Goal: Use online tool/utility: Utilize a website feature to perform a specific function

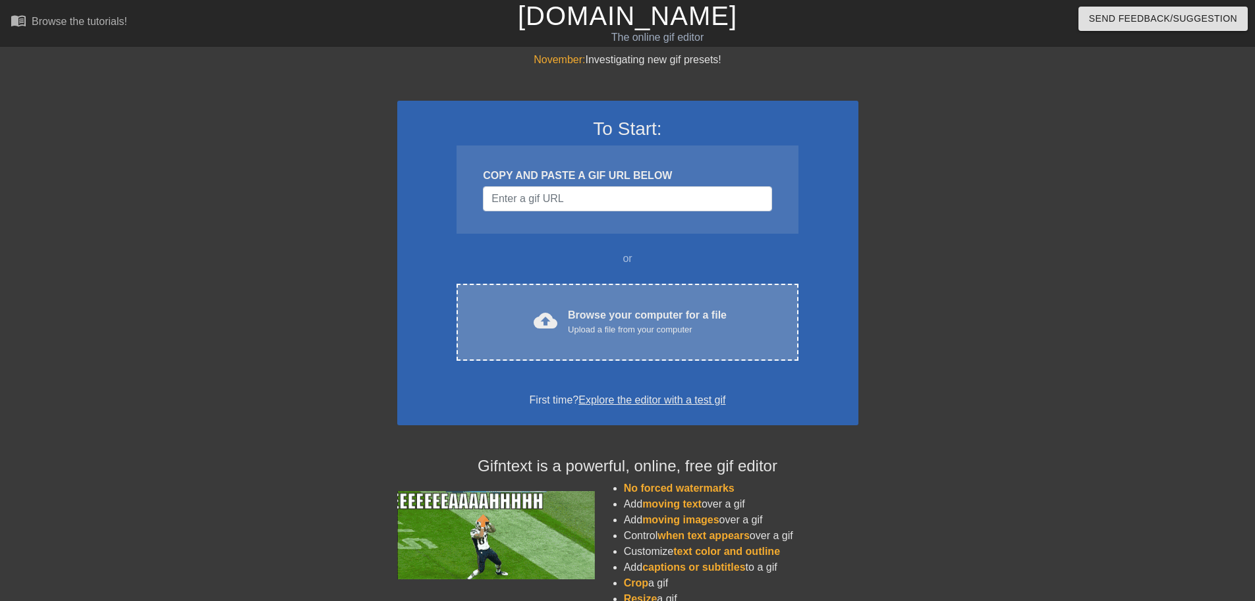
click at [590, 317] on div "Browse your computer for a file Upload a file from your computer" at bounding box center [647, 322] width 159 height 29
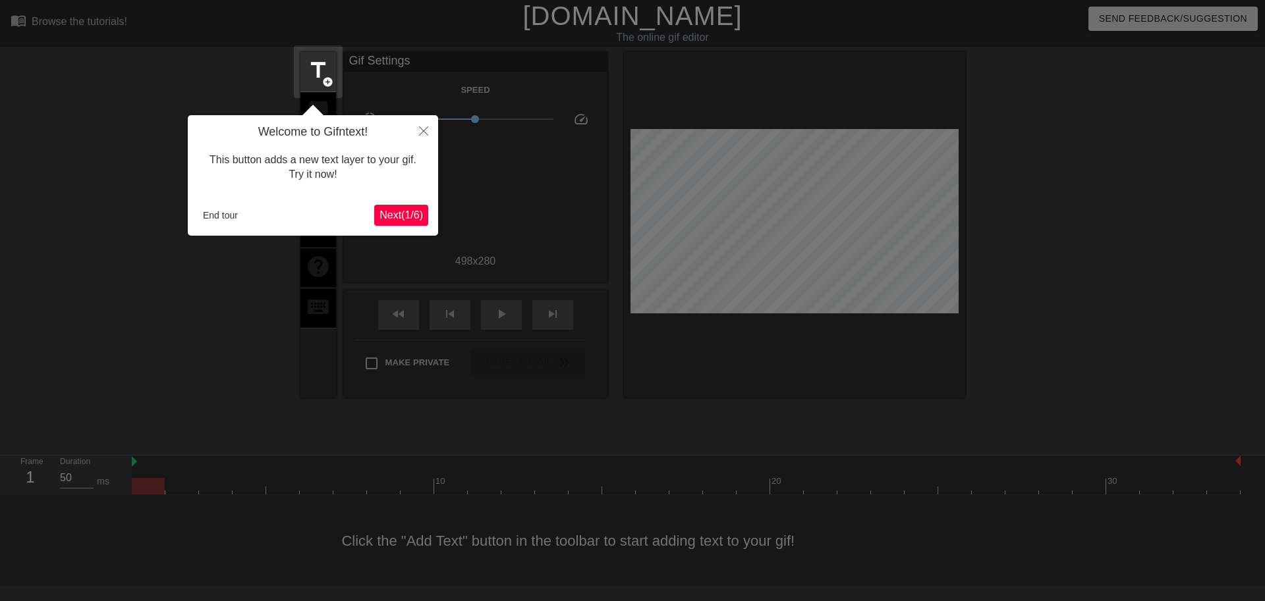
click at [408, 215] on span "Next ( 1 / 6 )" at bounding box center [400, 214] width 43 height 11
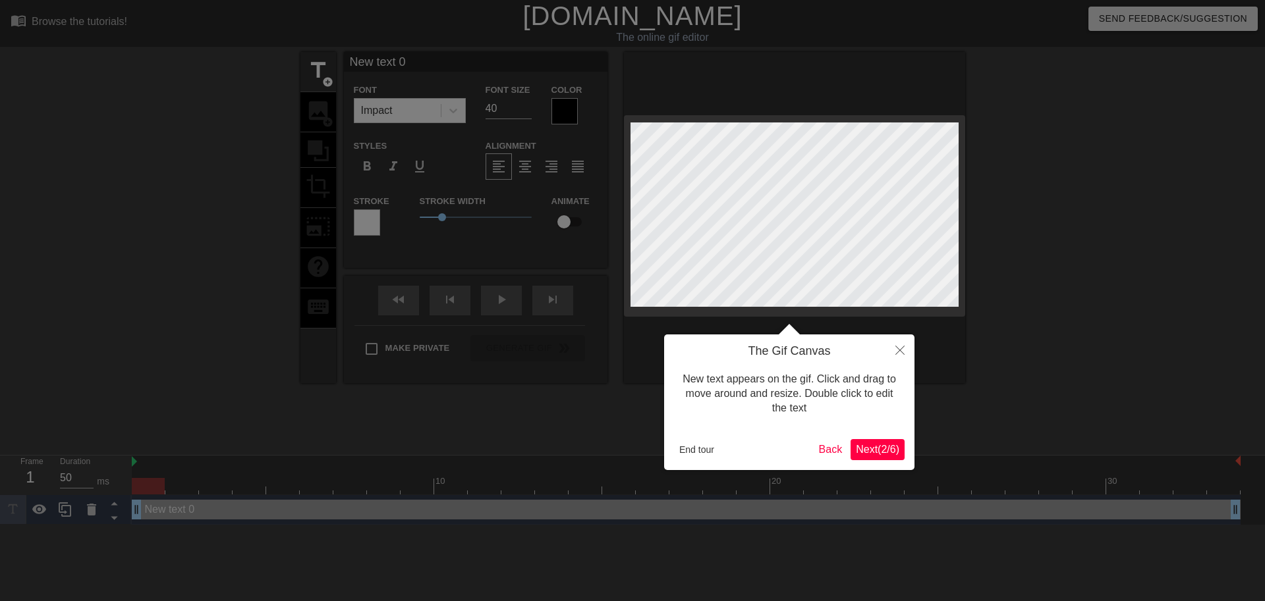
click at [887, 452] on span "Next ( 2 / 6 )" at bounding box center [877, 449] width 43 height 11
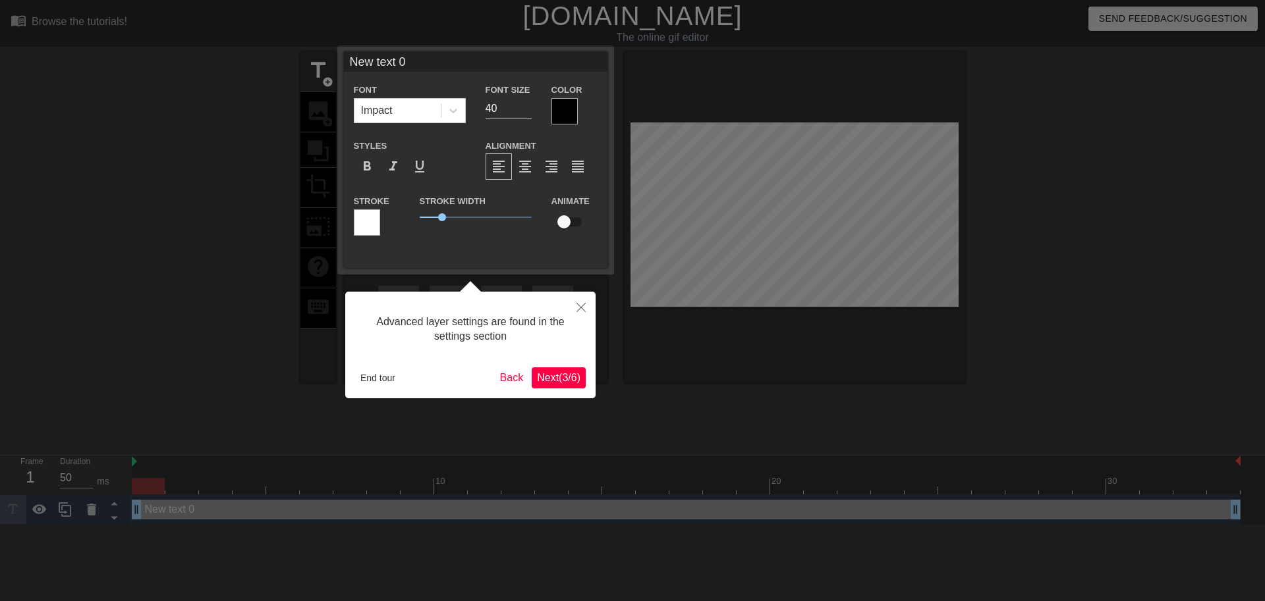
click at [556, 372] on span "Next ( 3 / 6 )" at bounding box center [558, 377] width 43 height 11
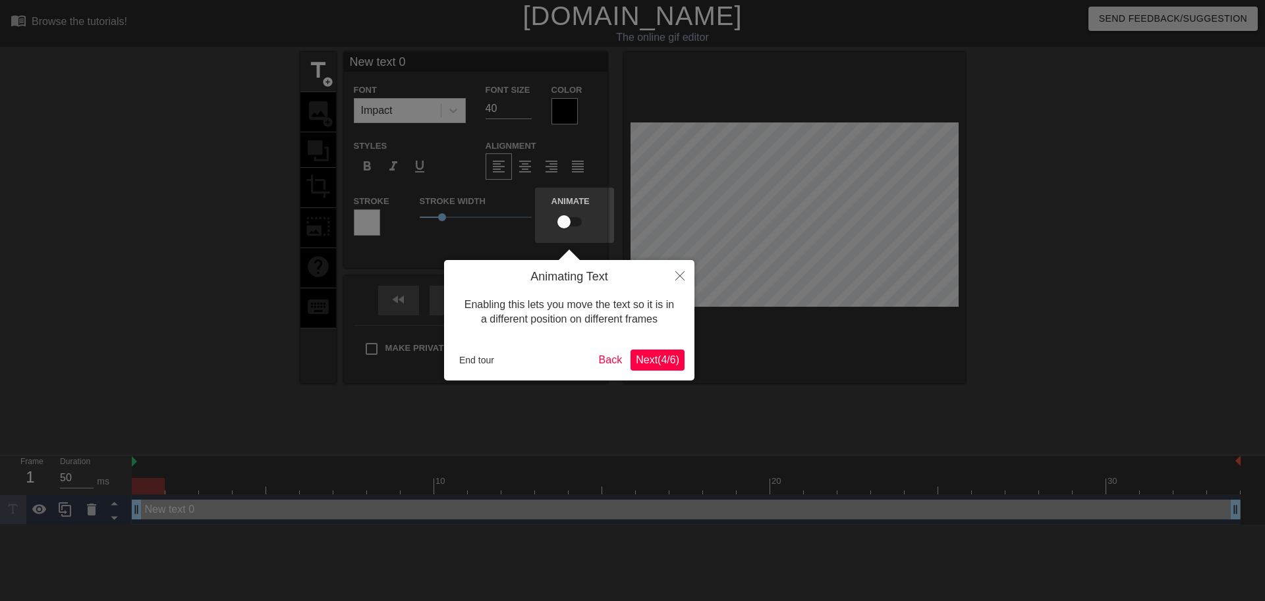
click at [642, 362] on span "Next ( 4 / 6 )" at bounding box center [657, 359] width 43 height 11
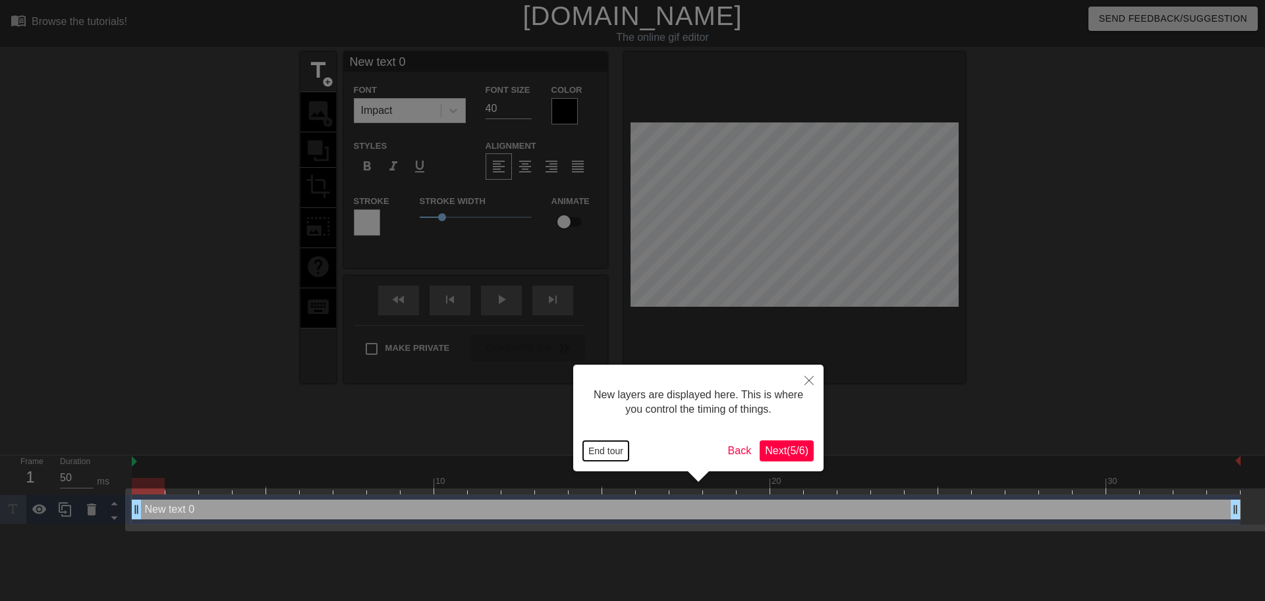
click at [613, 453] on button "End tour" at bounding box center [605, 451] width 45 height 20
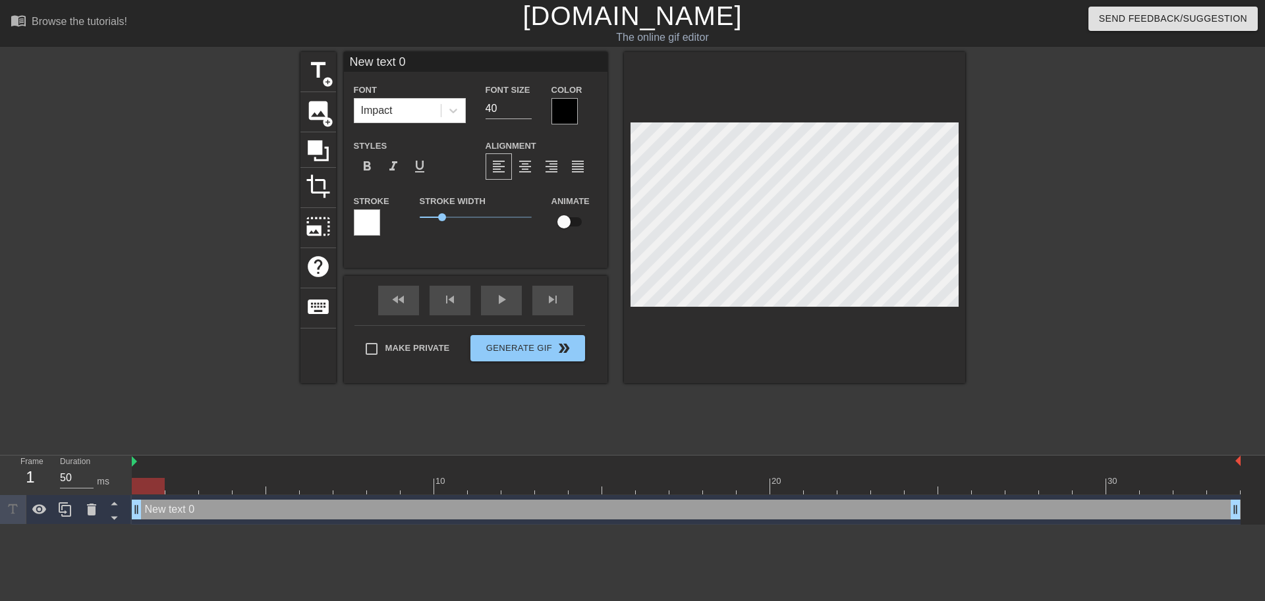
scroll to position [2, 2]
type input "είστε οι καλύτερες"
type textarea "είστε οι καλύτερες"
click at [507, 104] on input "40" at bounding box center [508, 108] width 46 height 21
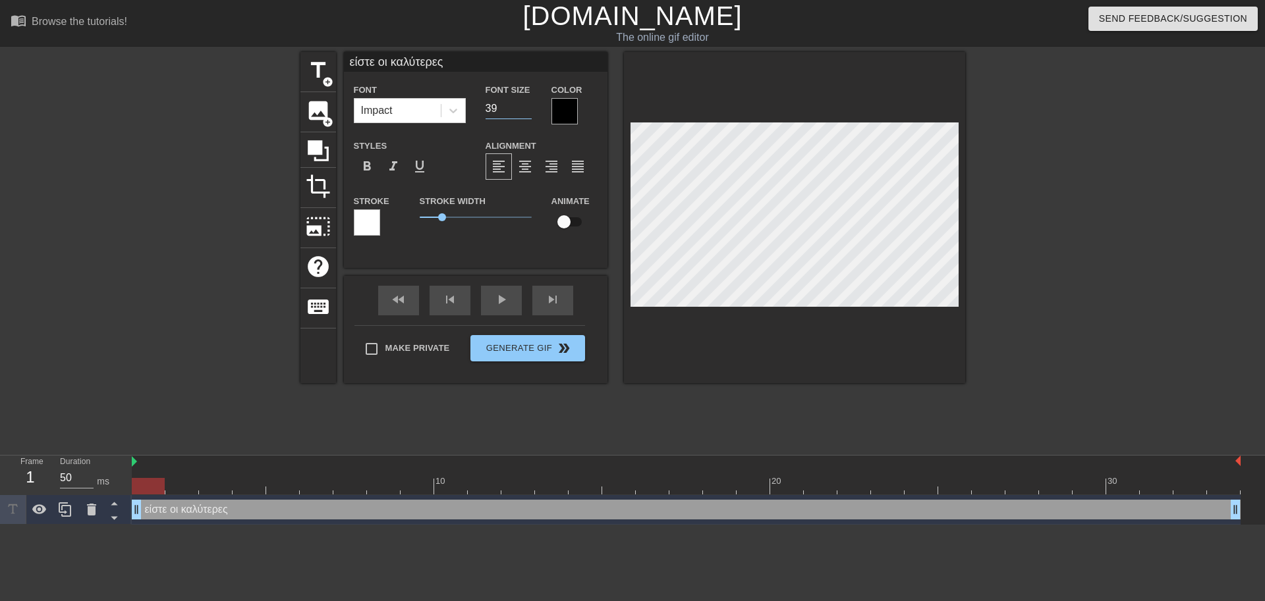
click at [524, 111] on input "39" at bounding box center [508, 108] width 46 height 21
click at [524, 111] on input "38" at bounding box center [508, 108] width 46 height 21
click at [524, 111] on input "37" at bounding box center [508, 108] width 46 height 21
click at [524, 111] on input "36" at bounding box center [508, 108] width 46 height 21
click at [524, 111] on input "35" at bounding box center [508, 108] width 46 height 21
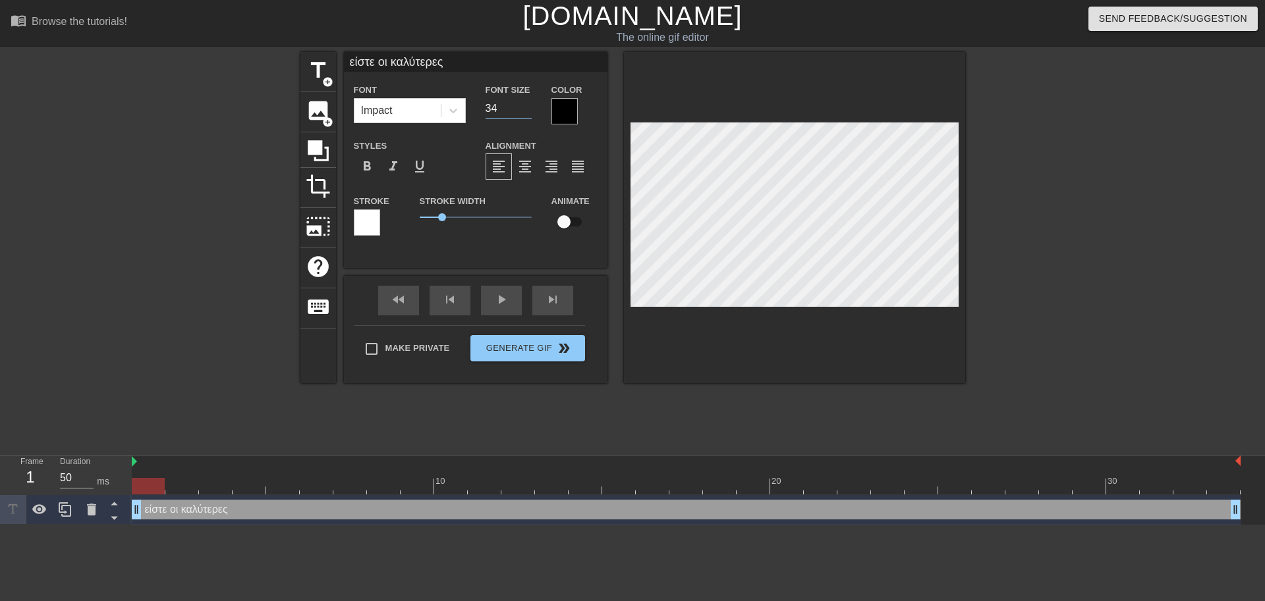
click at [524, 111] on input "34" at bounding box center [508, 108] width 46 height 21
click at [524, 111] on input "33" at bounding box center [508, 108] width 46 height 21
click at [524, 111] on input "32" at bounding box center [508, 108] width 46 height 21
click at [524, 111] on input "31" at bounding box center [508, 108] width 46 height 21
click at [524, 111] on input "30" at bounding box center [508, 108] width 46 height 21
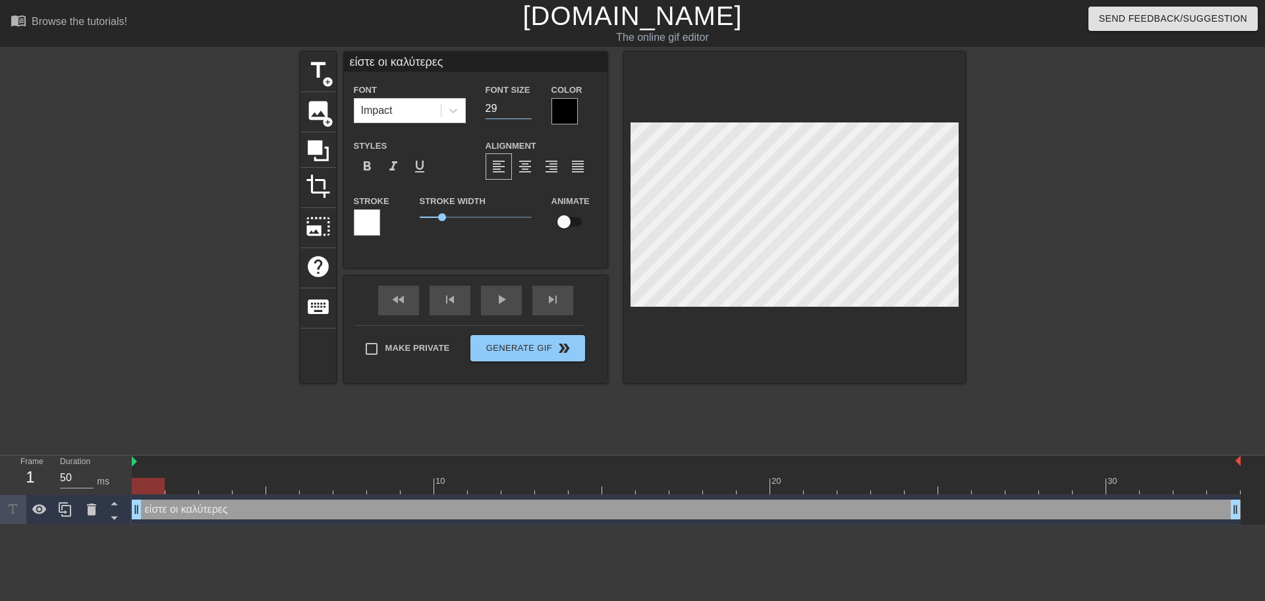
click at [524, 111] on input "29" at bounding box center [508, 108] width 46 height 21
click at [524, 111] on input "28" at bounding box center [508, 108] width 46 height 21
click at [524, 111] on input "27" at bounding box center [508, 108] width 46 height 21
click at [524, 111] on input "26" at bounding box center [508, 108] width 46 height 21
click at [524, 111] on input "25" at bounding box center [508, 108] width 46 height 21
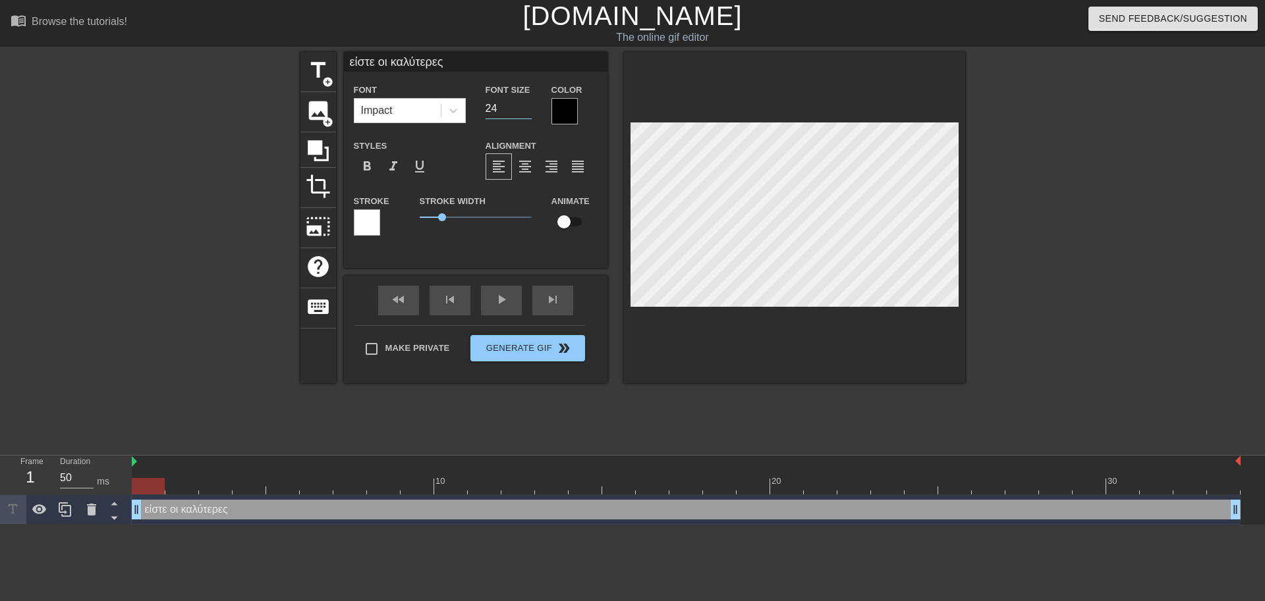
type input "24"
click at [524, 111] on input "24" at bounding box center [508, 108] width 46 height 21
click at [1061, 194] on div at bounding box center [1080, 249] width 198 height 395
click at [565, 115] on div at bounding box center [564, 111] width 26 height 26
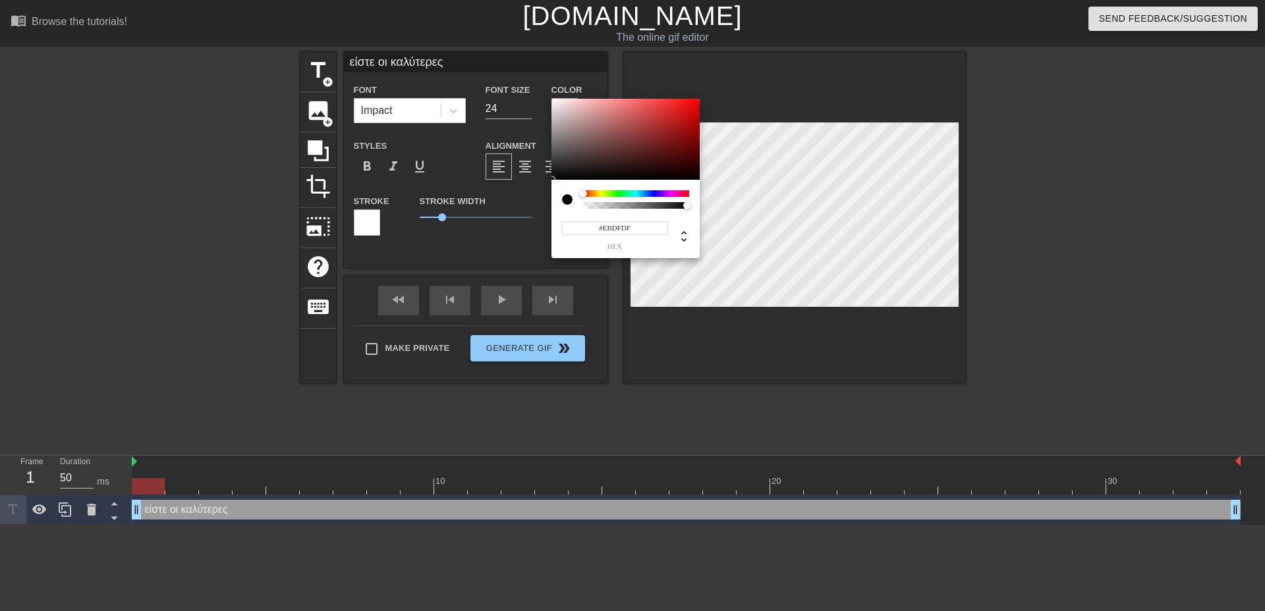
type input "#FFFFFF"
drag, startPoint x: 569, startPoint y: 108, endPoint x: 522, endPoint y: 82, distance: 53.9
click at [522, 82] on div "#FFFFFF hex" at bounding box center [632, 305] width 1265 height 611
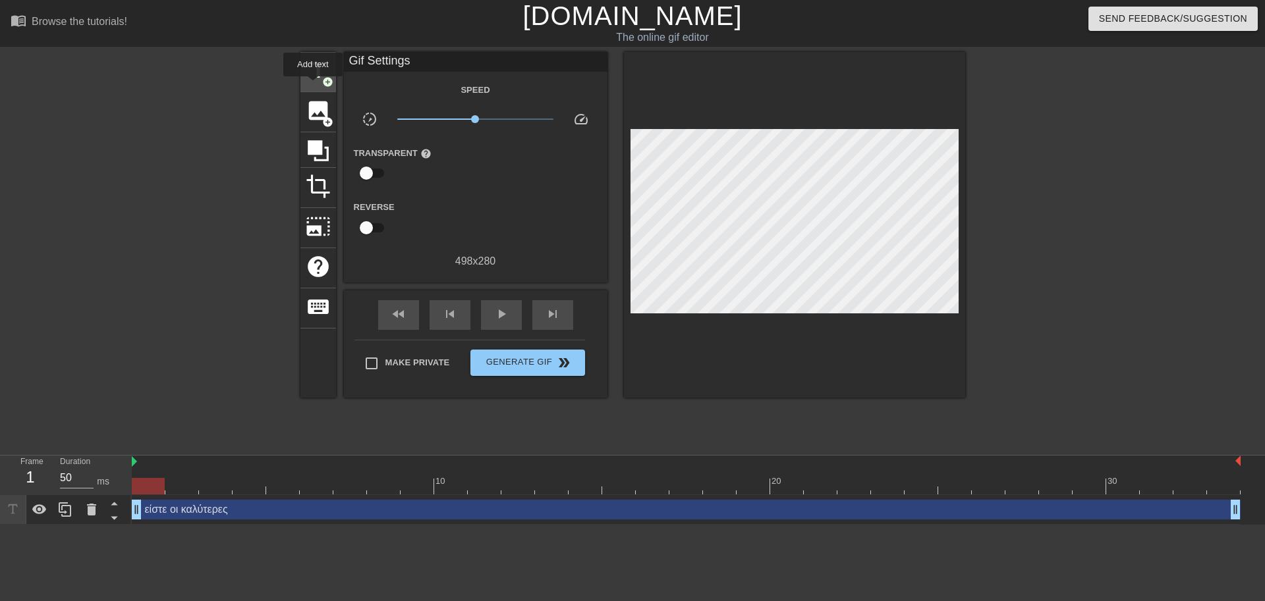
click at [311, 82] on span "title" at bounding box center [318, 70] width 25 height 25
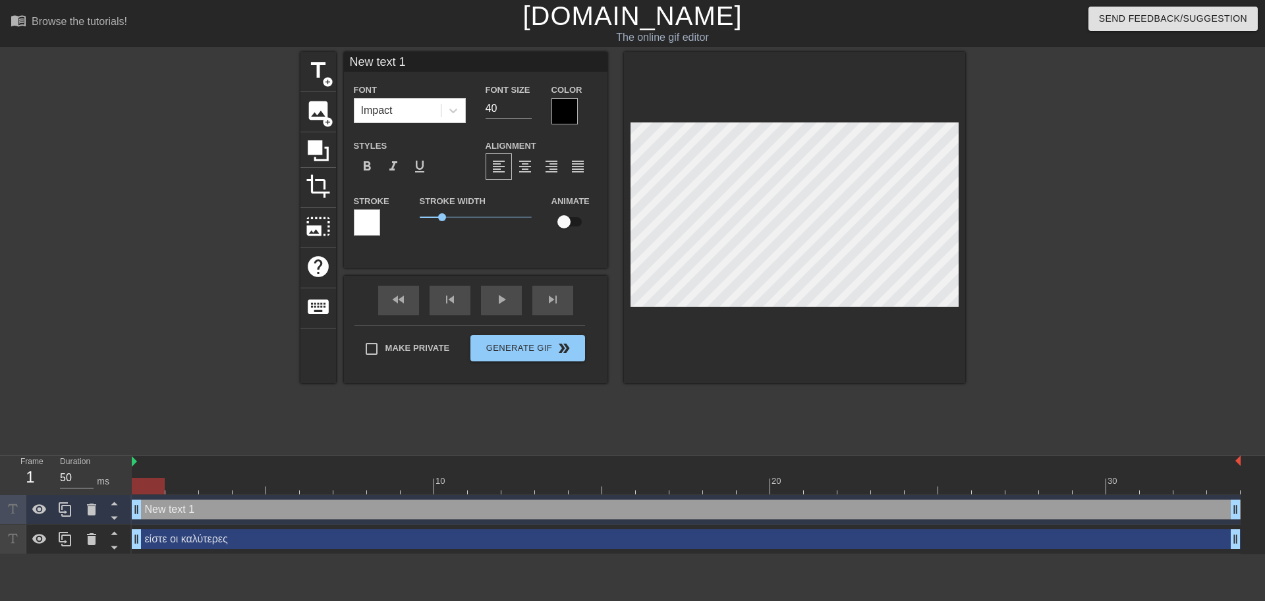
click at [366, 230] on div at bounding box center [367, 222] width 26 height 26
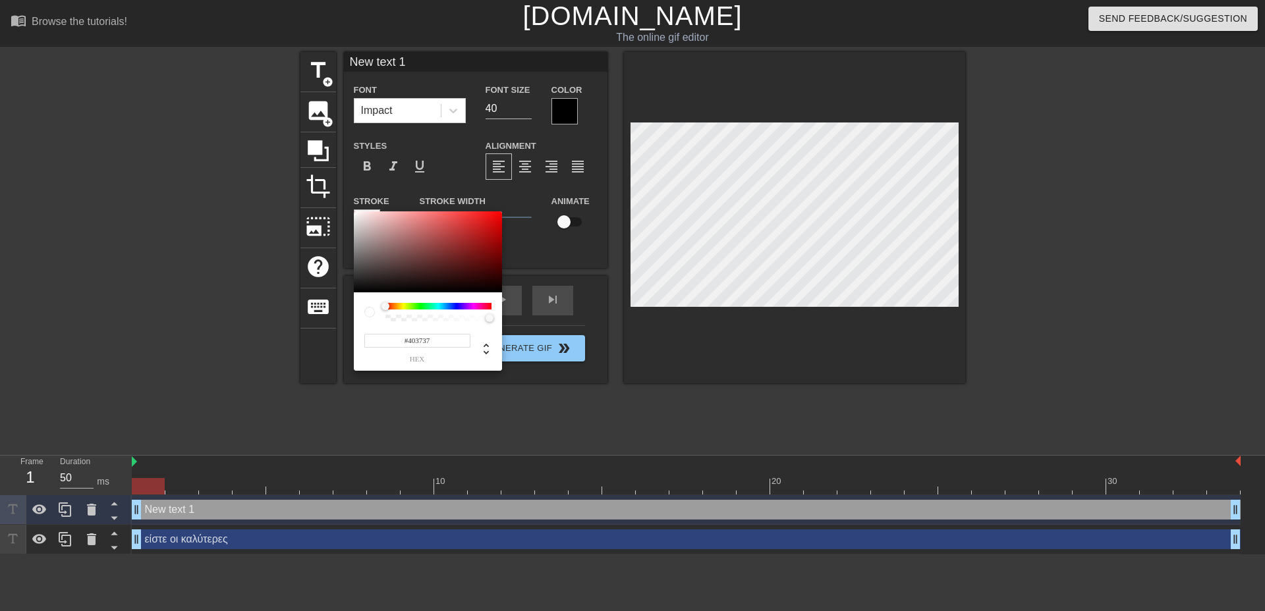
type input "#000000"
drag, startPoint x: 376, startPoint y: 269, endPoint x: 298, endPoint y: 358, distance: 119.0
click at [298, 358] on div "#000000 hex" at bounding box center [632, 305] width 1265 height 611
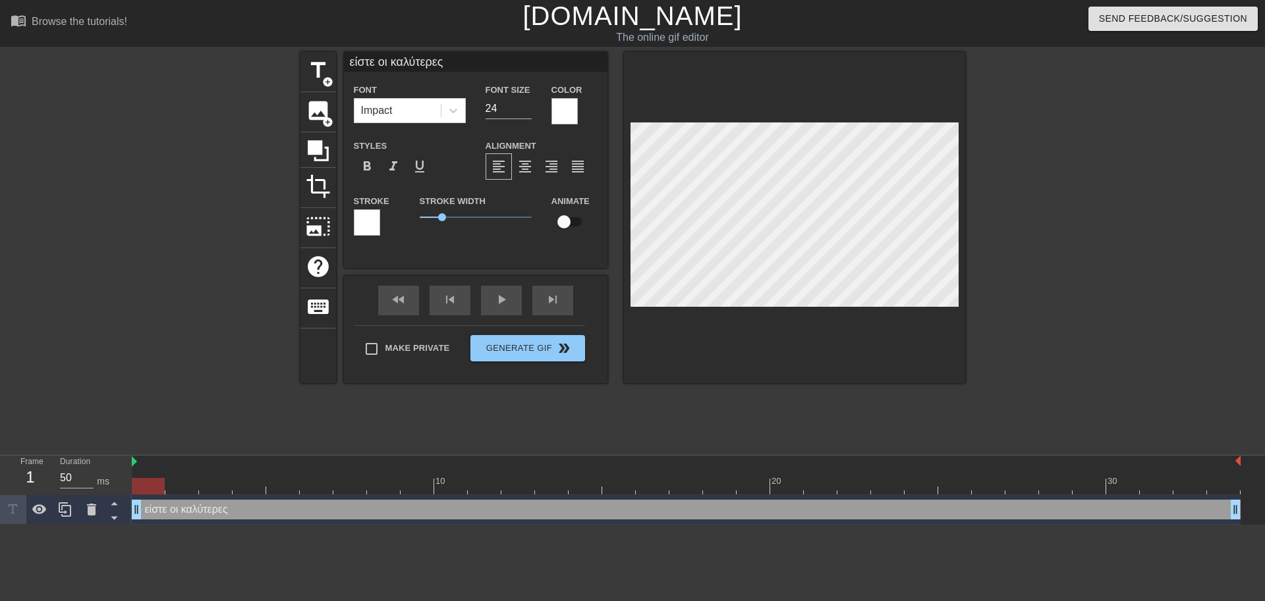
click at [378, 231] on div at bounding box center [367, 222] width 26 height 26
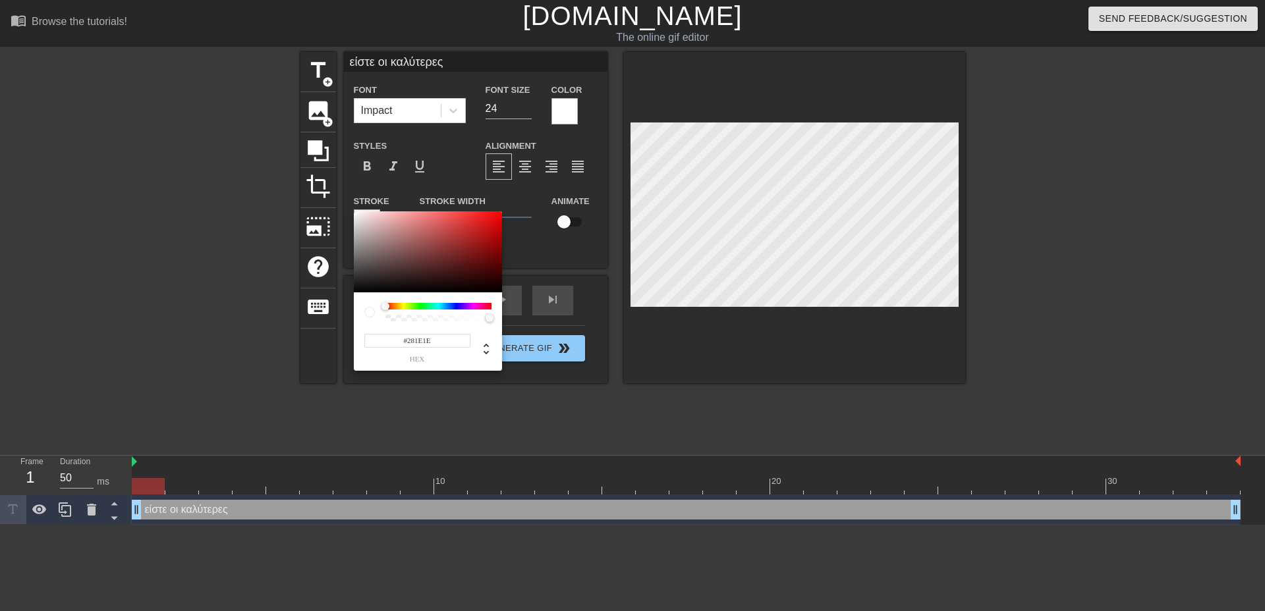
type input "#000000"
drag, startPoint x: 405, startPoint y: 269, endPoint x: 320, endPoint y: 337, distance: 108.7
click at [320, 337] on div "#000000 hex" at bounding box center [632, 305] width 1265 height 611
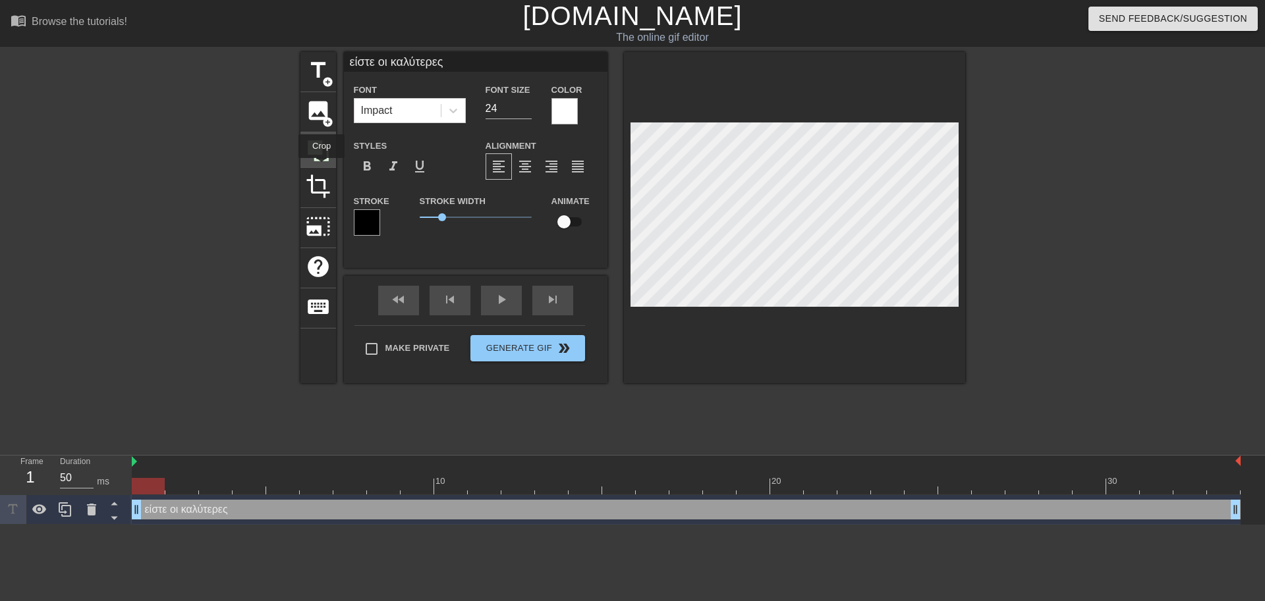
click at [321, 142] on icon at bounding box center [318, 150] width 21 height 21
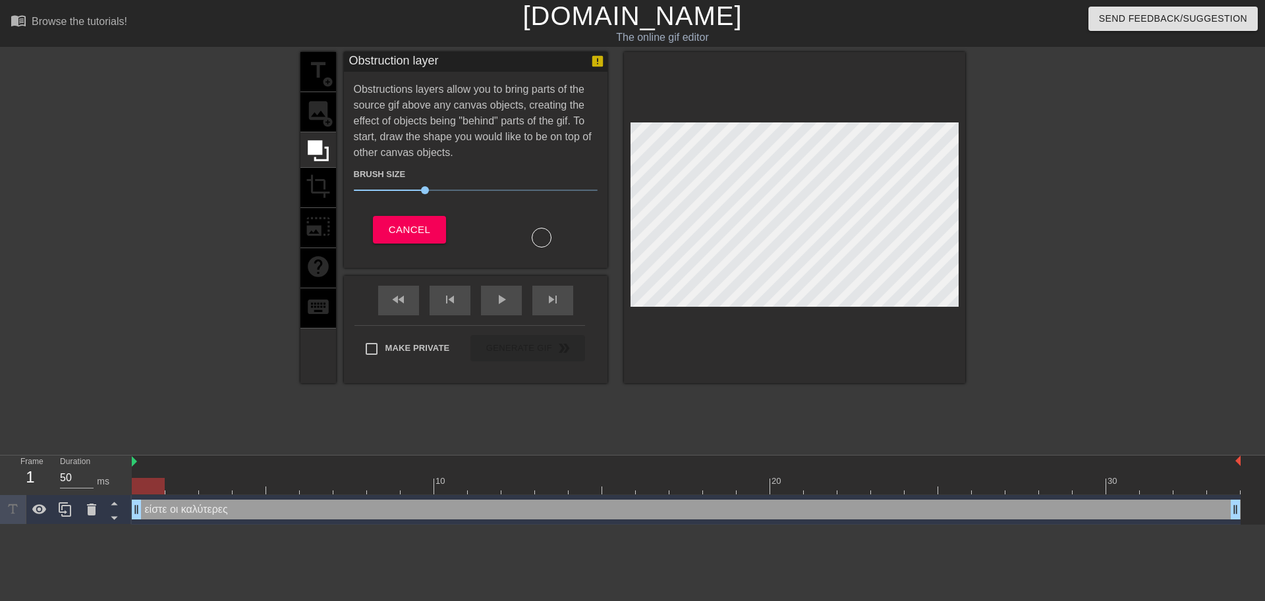
click at [544, 233] on div at bounding box center [542, 238] width 20 height 20
click at [545, 240] on div at bounding box center [542, 238] width 20 height 20
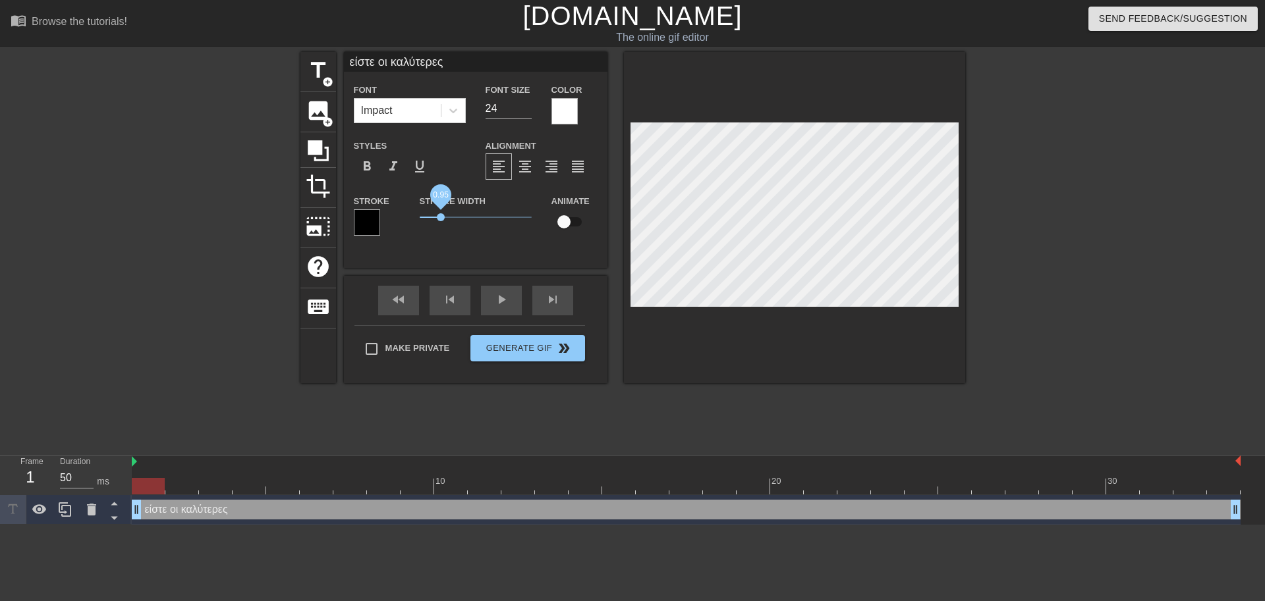
drag, startPoint x: 439, startPoint y: 219, endPoint x: 441, endPoint y: 242, distance: 23.1
click at [441, 242] on div "Stroke Width 0.95" at bounding box center [476, 220] width 132 height 55
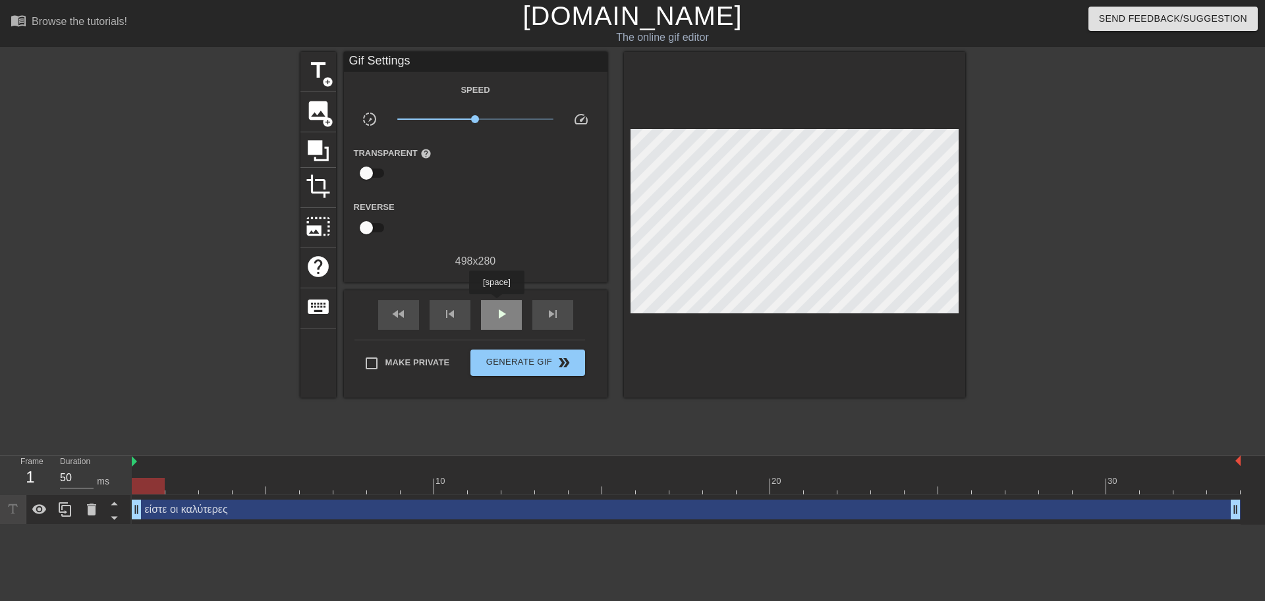
click at [498, 304] on div "play_arrow" at bounding box center [501, 315] width 41 height 30
click at [487, 317] on div "pause" at bounding box center [501, 315] width 41 height 30
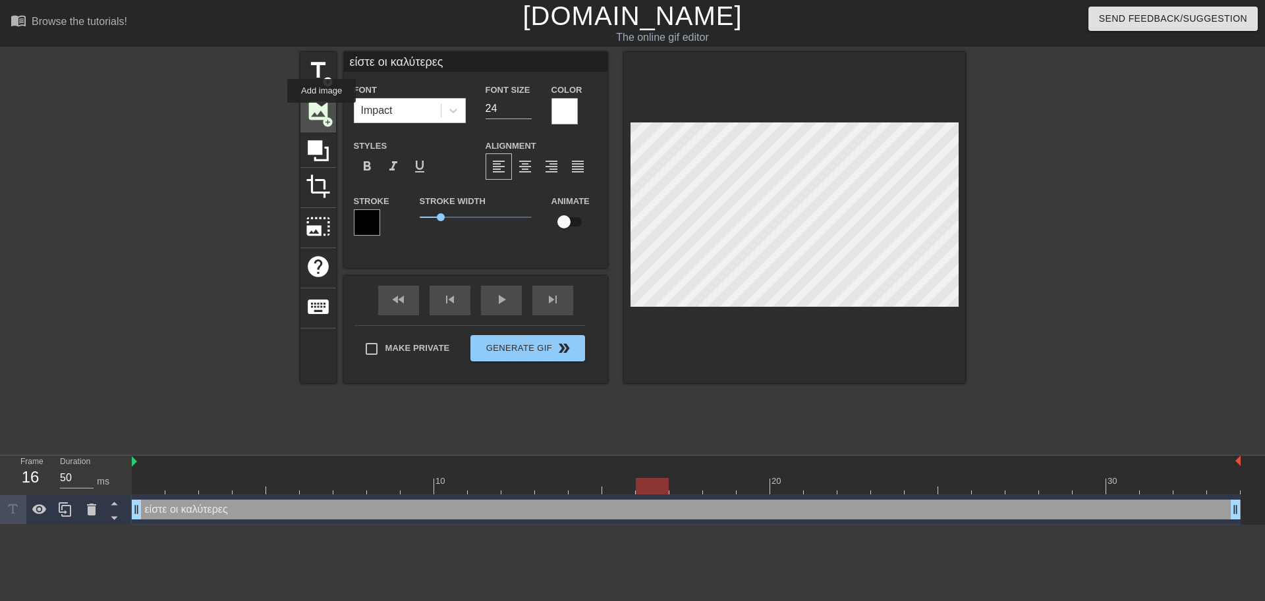
click at [322, 112] on span "image" at bounding box center [318, 110] width 25 height 25
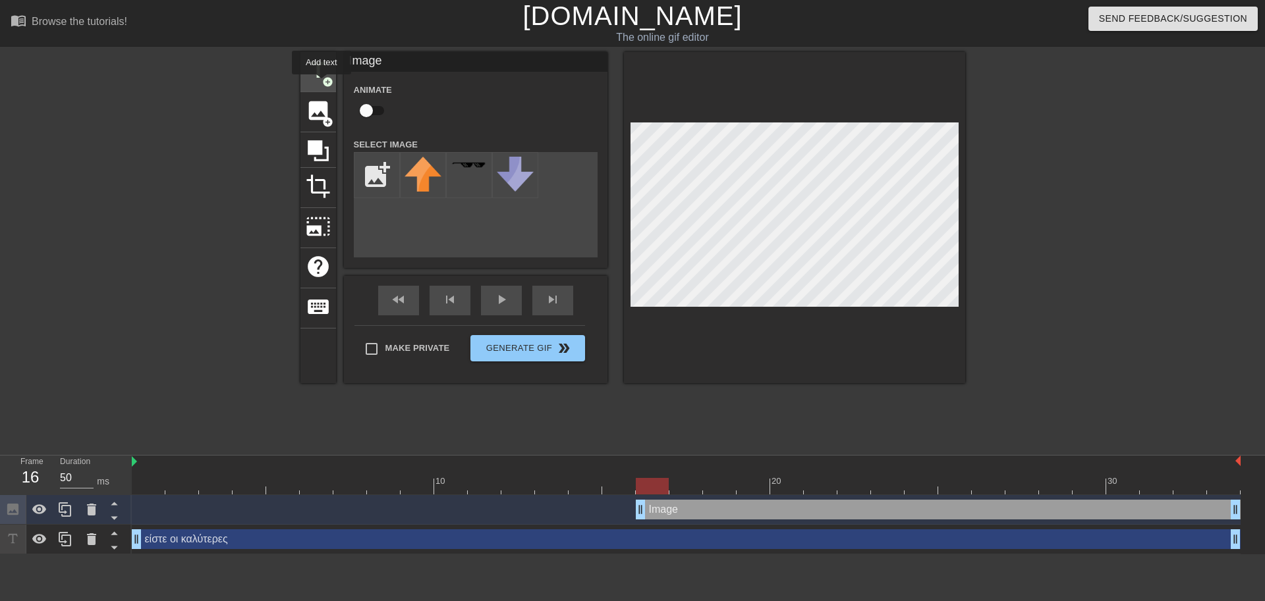
click at [322, 84] on span "add_circle" at bounding box center [327, 81] width 11 height 11
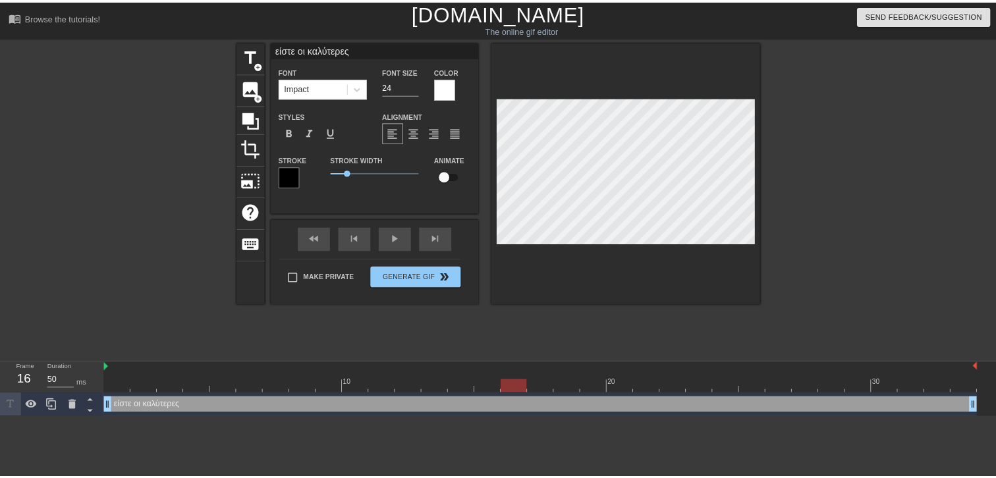
scroll to position [2, 6]
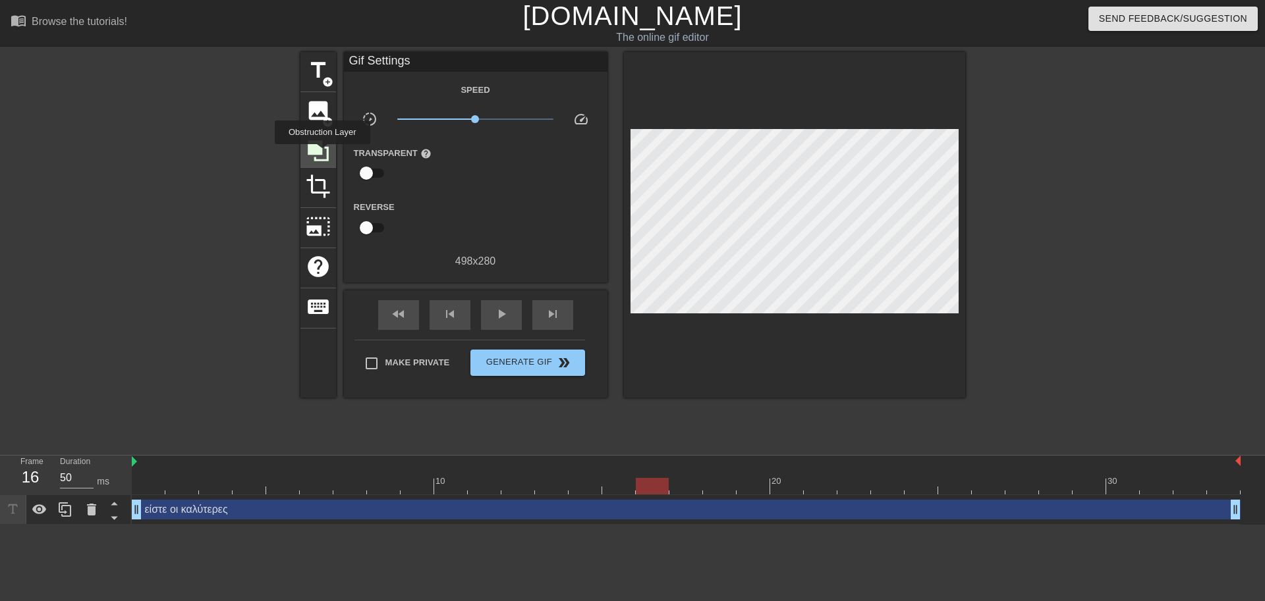
click at [324, 153] on icon at bounding box center [318, 150] width 25 height 25
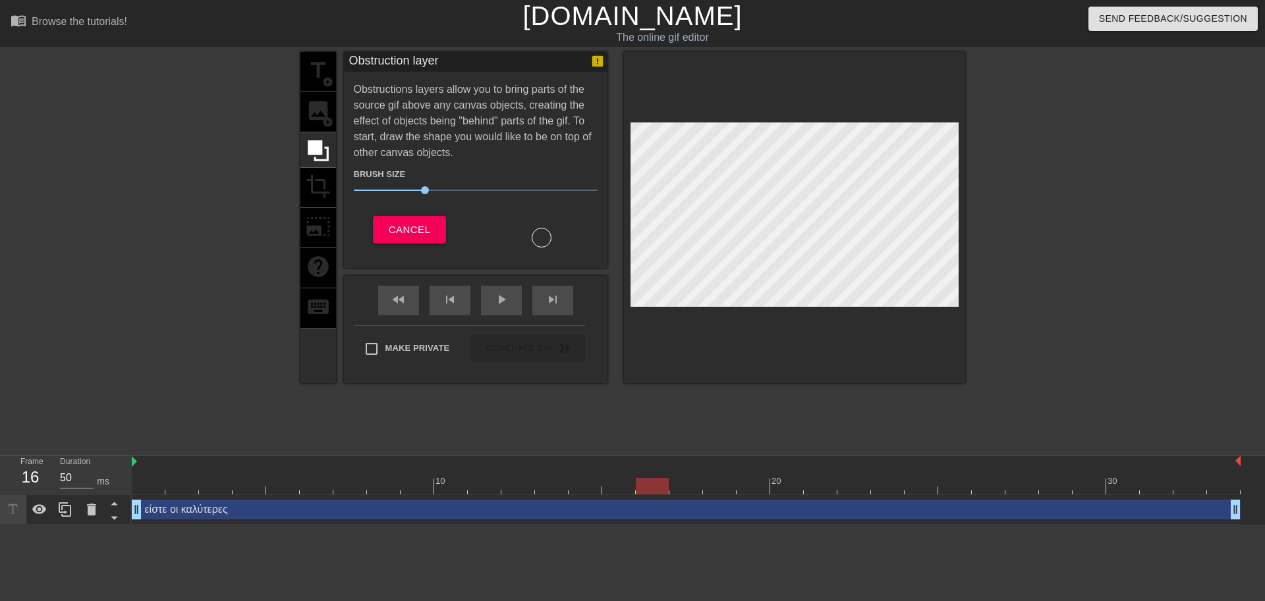
click at [539, 241] on div at bounding box center [542, 238] width 20 height 20
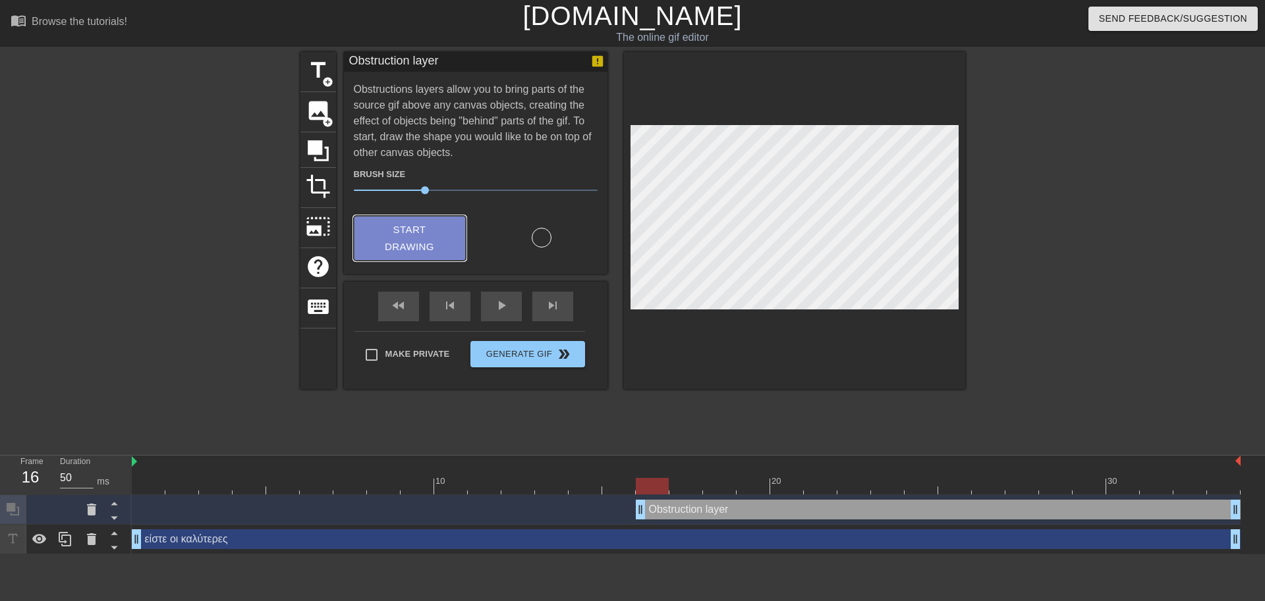
click at [453, 240] on button "Start Drawing" at bounding box center [410, 238] width 112 height 45
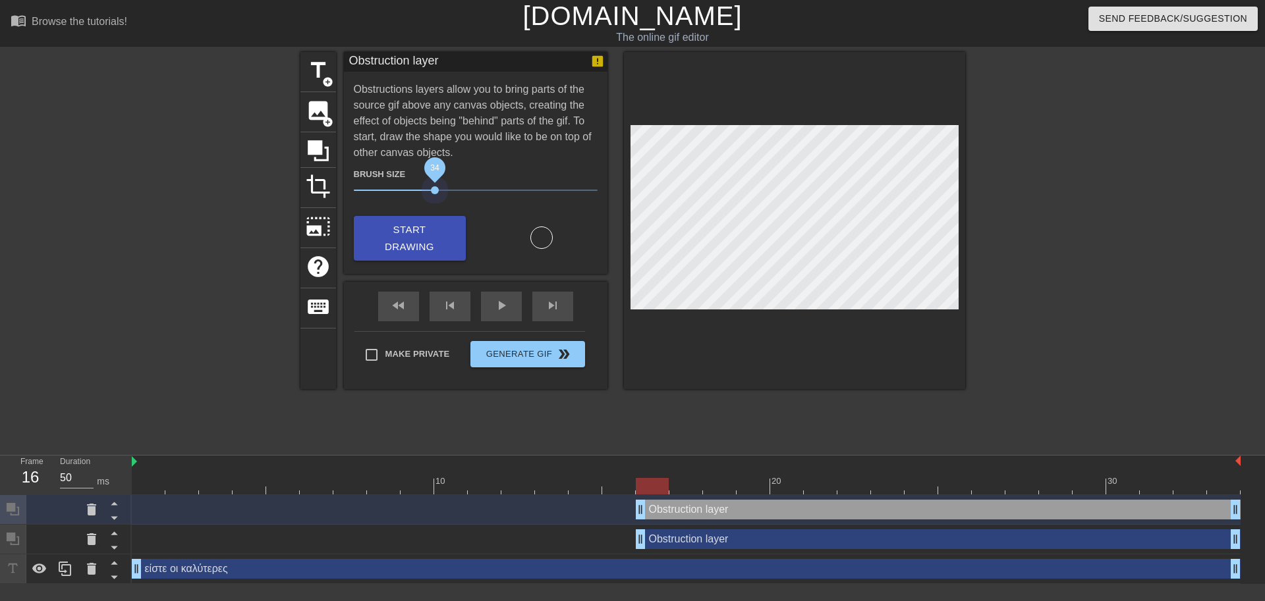
drag, startPoint x: 427, startPoint y: 192, endPoint x: 435, endPoint y: 202, distance: 12.1
click at [435, 202] on div "Brush Size 34" at bounding box center [475, 184] width 263 height 37
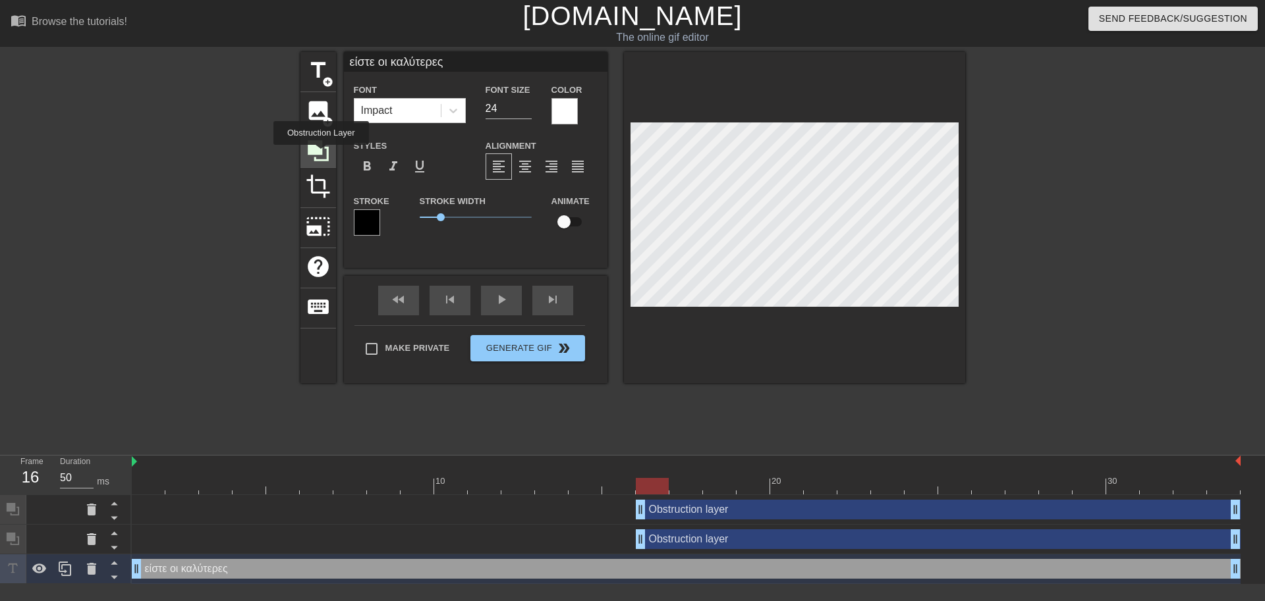
click at [323, 154] on icon at bounding box center [318, 150] width 25 height 25
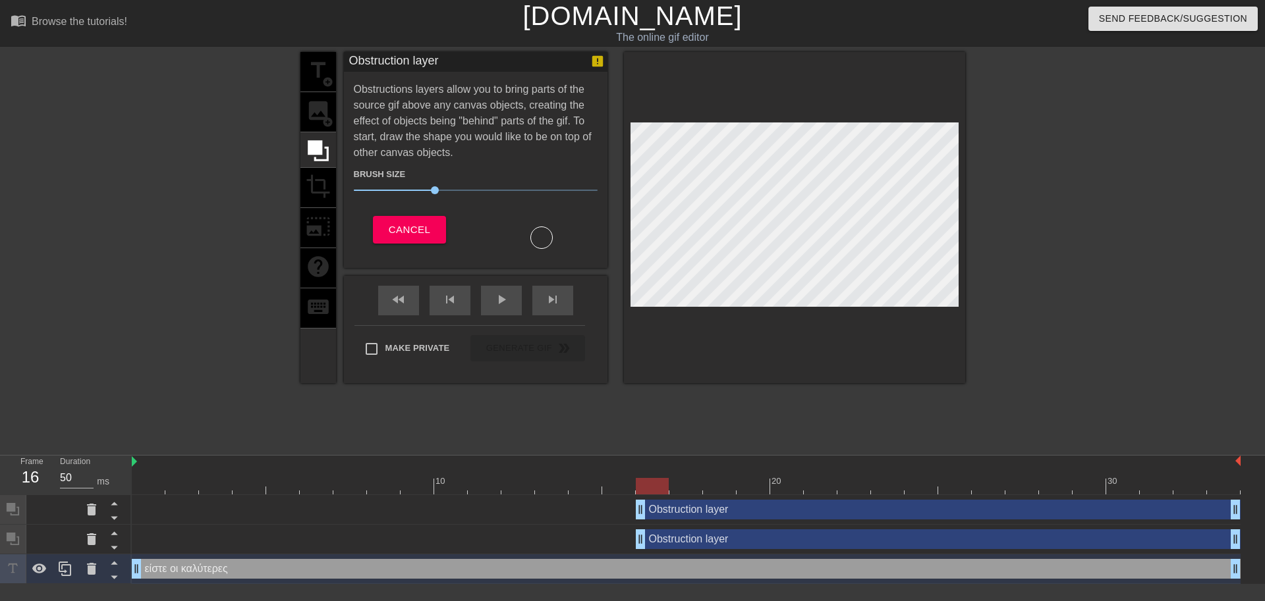
click at [539, 242] on div at bounding box center [541, 238] width 22 height 22
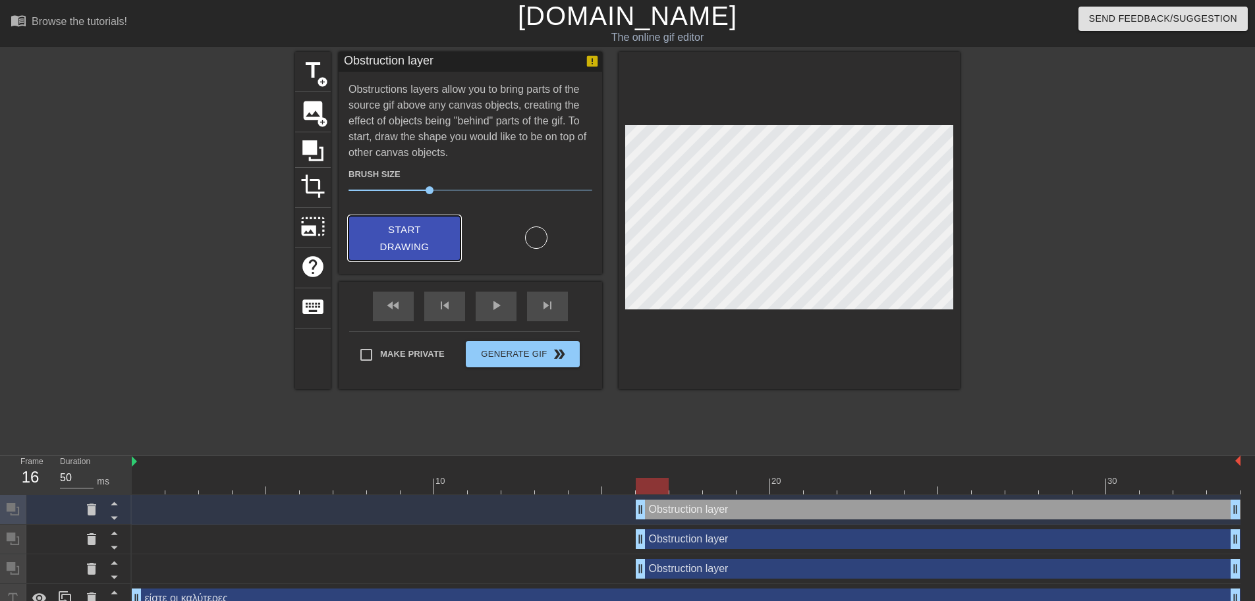
click at [410, 236] on span "Start Drawing" at bounding box center [404, 238] width 80 height 35
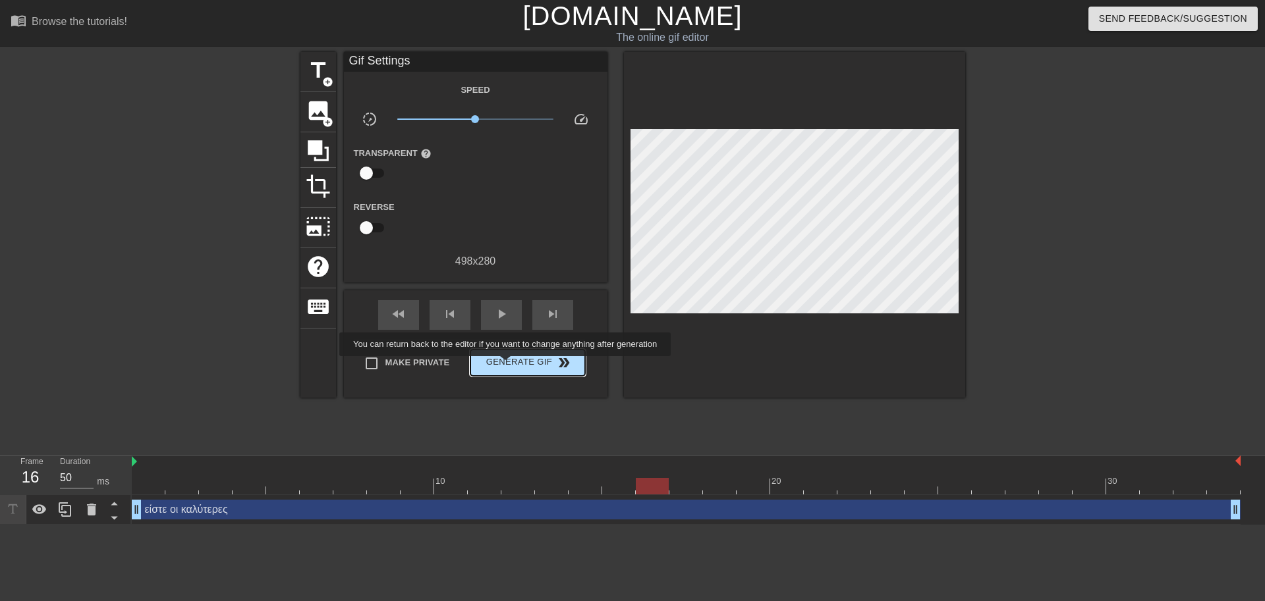
click at [515, 368] on span "Generate Gif double_arrow" at bounding box center [527, 363] width 103 height 16
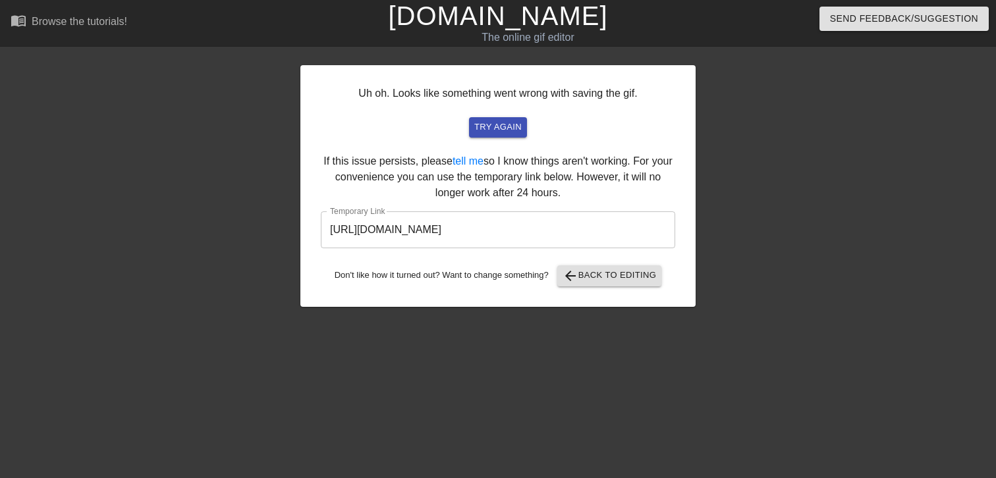
click at [530, 230] on input "[URL][DOMAIN_NAME]" at bounding box center [498, 229] width 354 height 37
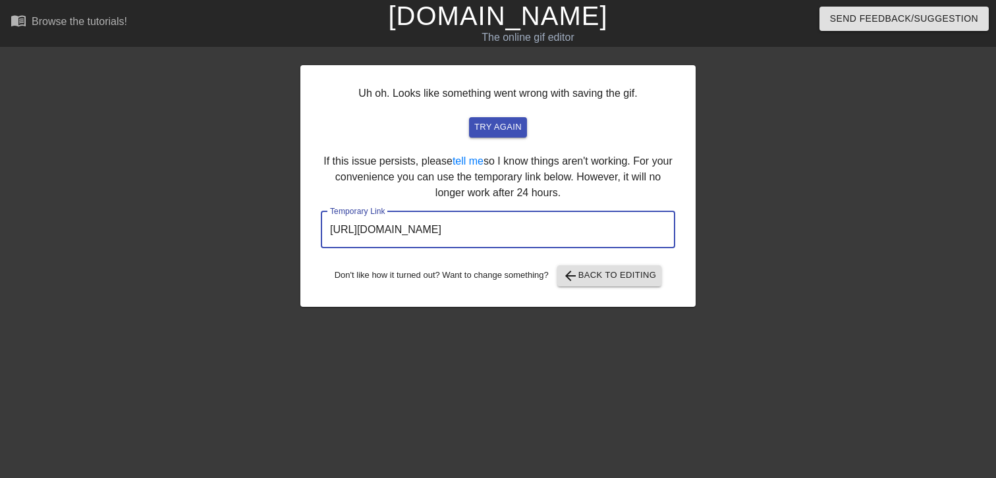
click at [530, 230] on input "[URL][DOMAIN_NAME]" at bounding box center [498, 229] width 354 height 37
